Goal: Navigation & Orientation: Understand site structure

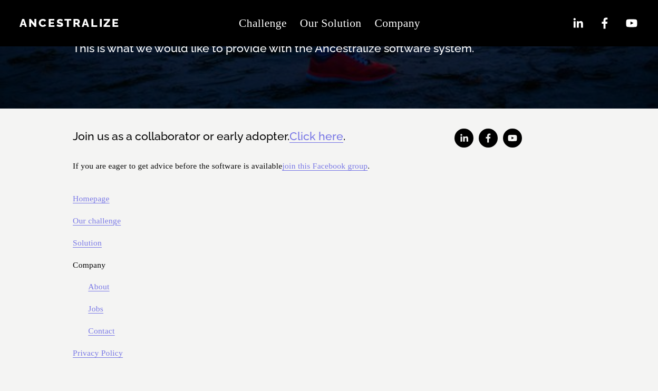
scroll to position [422, 0]
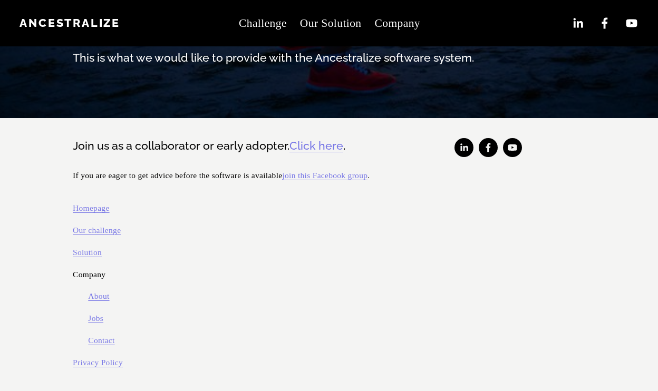
click at [273, 22] on link "Challenge" at bounding box center [263, 23] width 48 height 23
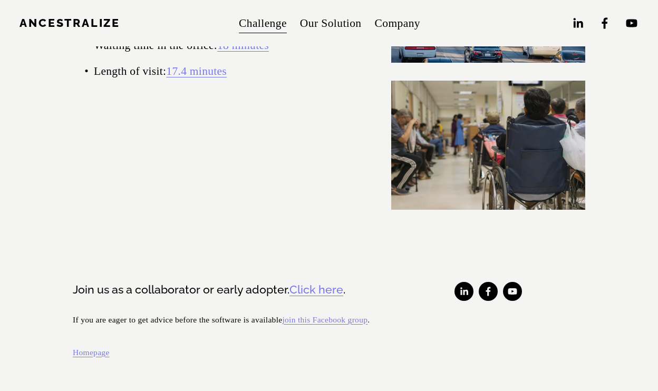
scroll to position [1982, 0]
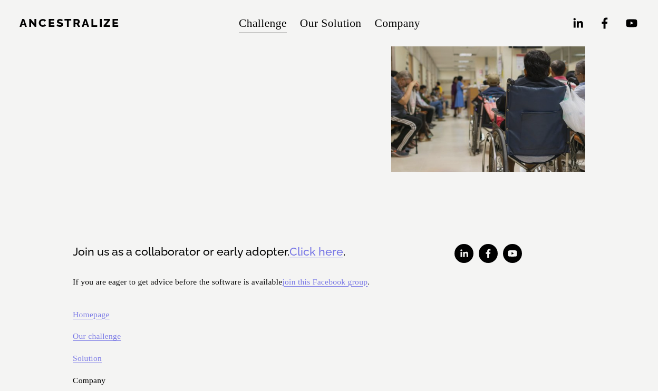
click at [345, 26] on link "Our Solution" at bounding box center [331, 23] width 62 height 23
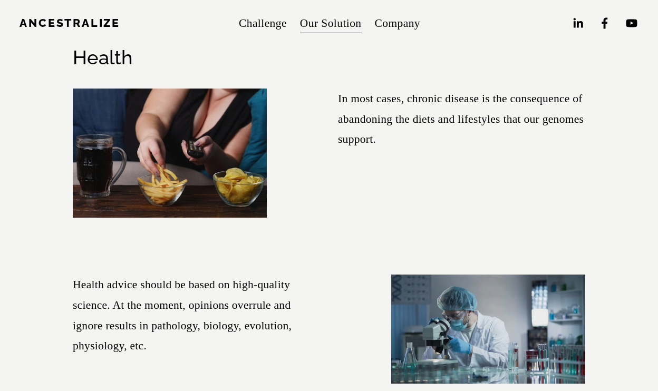
scroll to position [1544, 0]
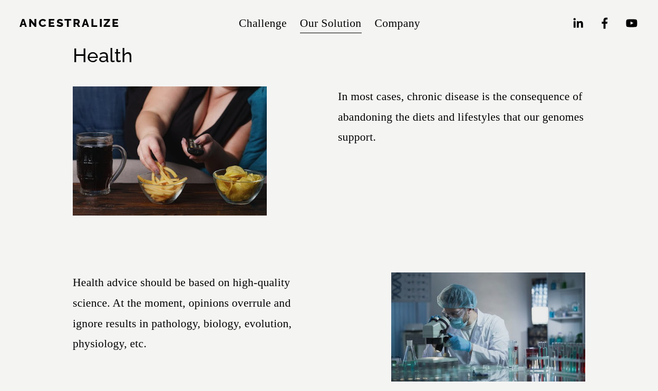
click at [391, 27] on span "Company" at bounding box center [397, 23] width 46 height 21
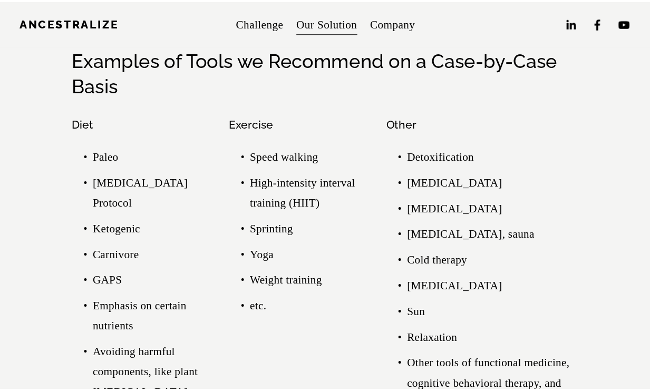
scroll to position [2607, 0]
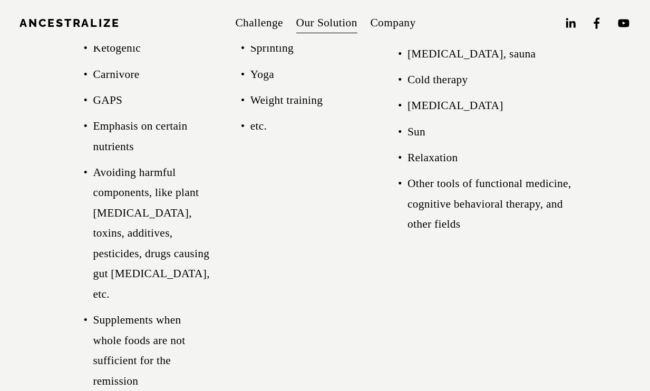
scroll to position [2761, 0]
